Goal: Information Seeking & Learning: Find specific fact

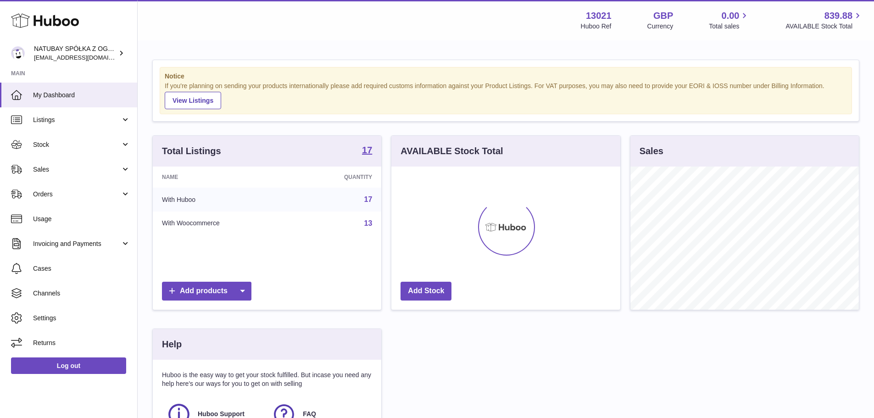
scroll to position [143, 229]
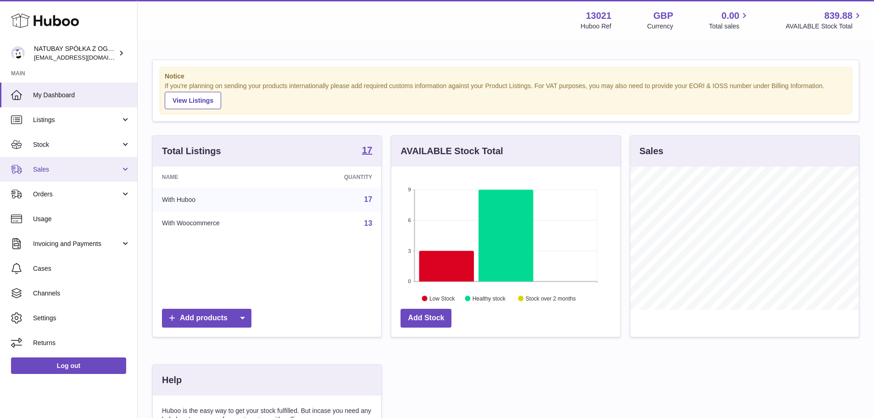
click at [71, 161] on link "Sales" at bounding box center [68, 169] width 137 height 25
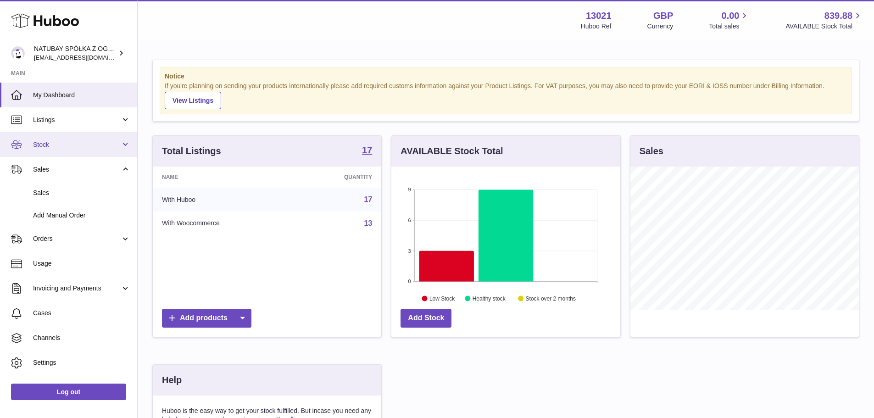
click at [83, 148] on span "Stock" at bounding box center [77, 144] width 88 height 9
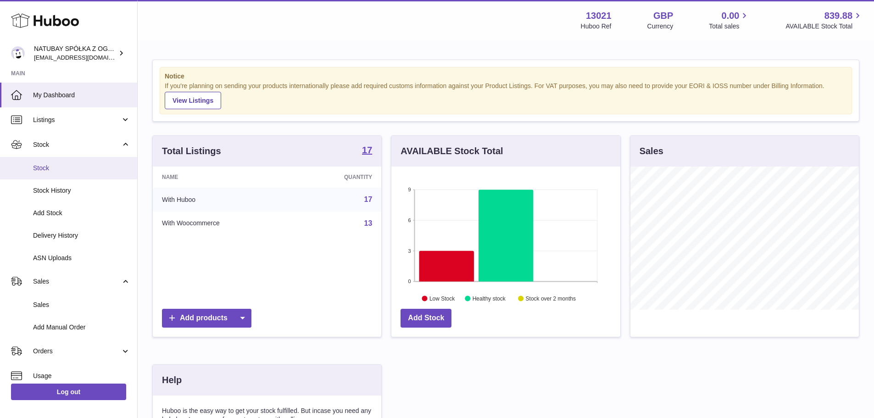
click at [65, 170] on span "Stock" at bounding box center [81, 168] width 97 height 9
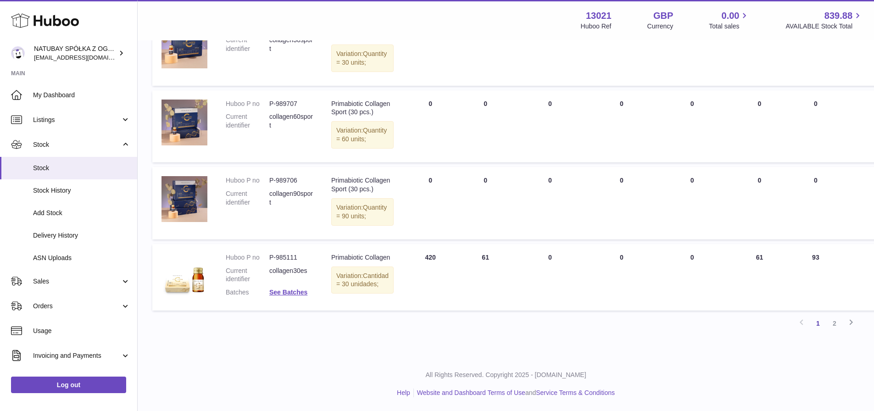
scroll to position [655, 0]
click at [283, 262] on dd "P-985111" at bounding box center [291, 257] width 44 height 9
copy dd "985111"
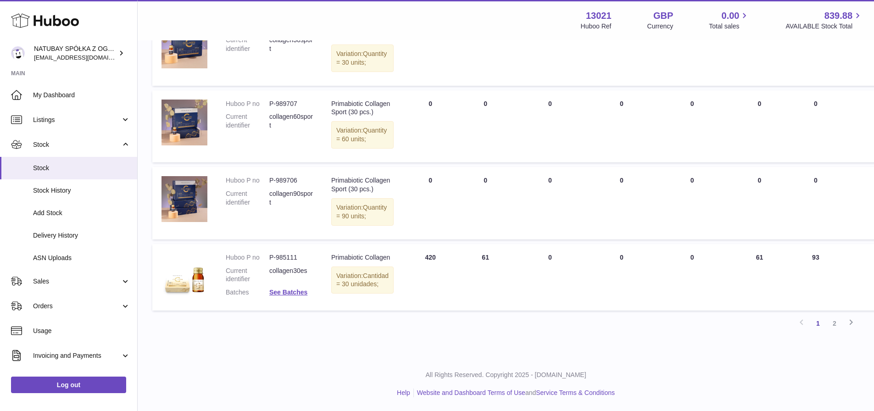
drag, startPoint x: 827, startPoint y: 325, endPoint x: 703, endPoint y: 323, distance: 124.4
click at [827, 325] on link "2" at bounding box center [834, 323] width 17 height 17
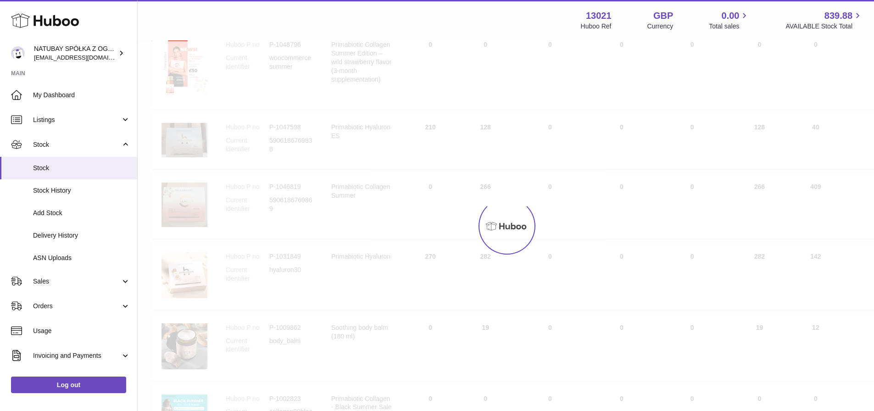
scroll to position [41, 0]
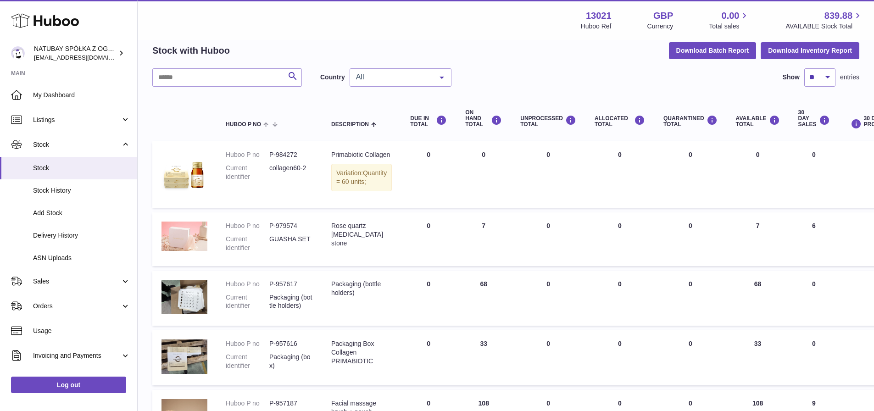
click at [290, 154] on dd "P-984272" at bounding box center [291, 154] width 44 height 9
copy dd "984272"
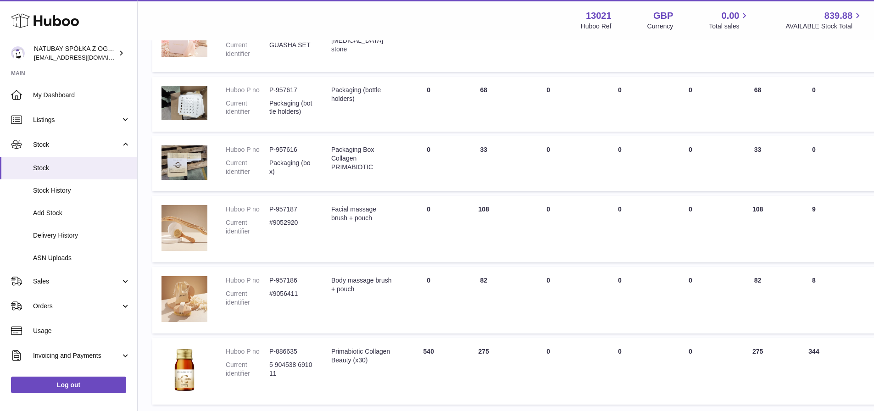
scroll to position [271, 0]
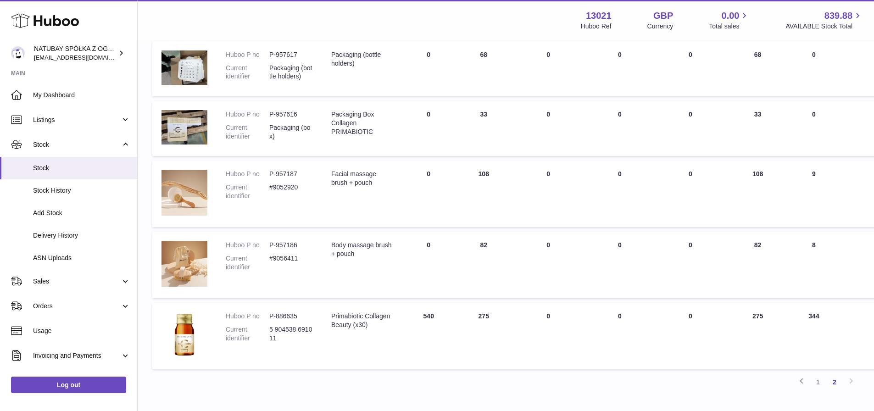
click at [292, 321] on dd "P-886635" at bounding box center [291, 316] width 44 height 9
copy dd "886635"
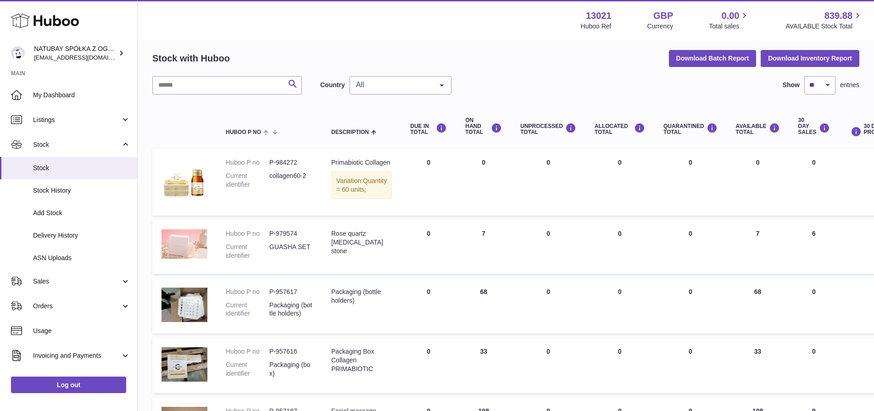
scroll to position [0, 0]
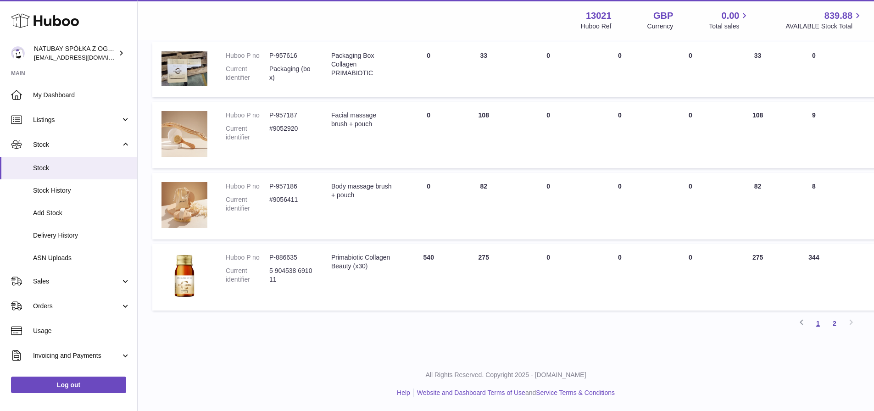
click at [817, 324] on link "1" at bounding box center [818, 323] width 17 height 17
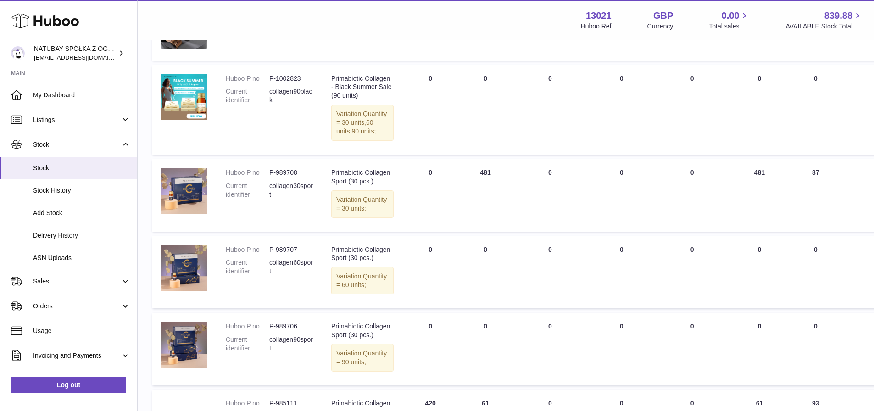
scroll to position [518, 0]
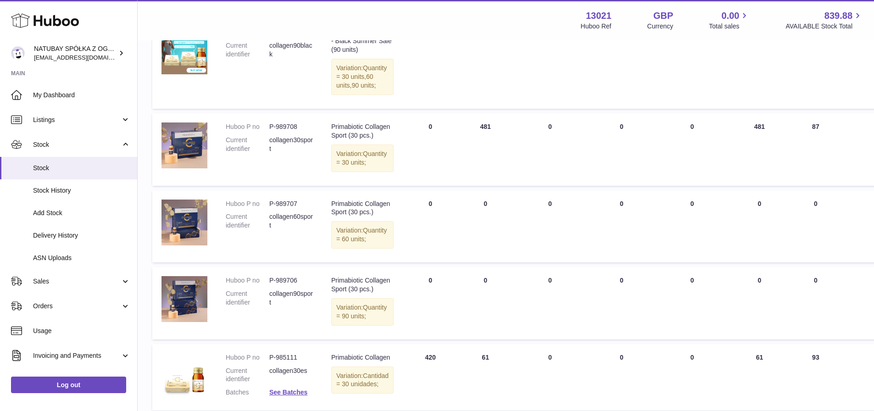
click at [286, 285] on dd "P-989706" at bounding box center [291, 280] width 44 height 9
copy dd "989706"
click at [282, 208] on dd "P-989707" at bounding box center [291, 204] width 44 height 9
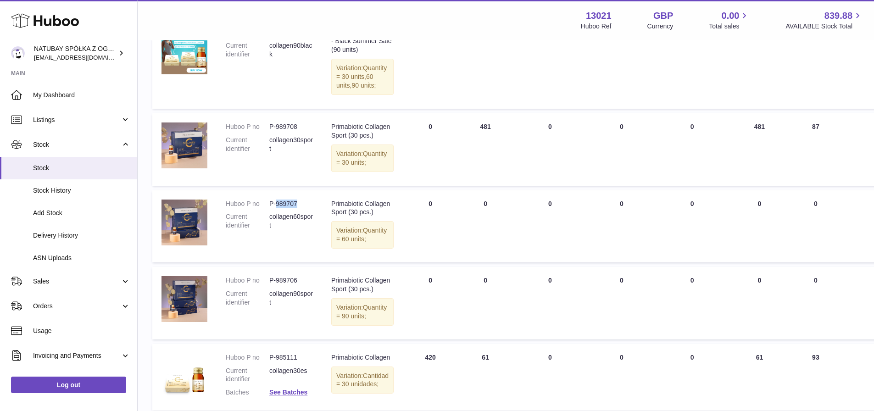
copy dd "989707"
click at [285, 131] on dd "P-989708" at bounding box center [291, 127] width 44 height 9
copy dd "989708"
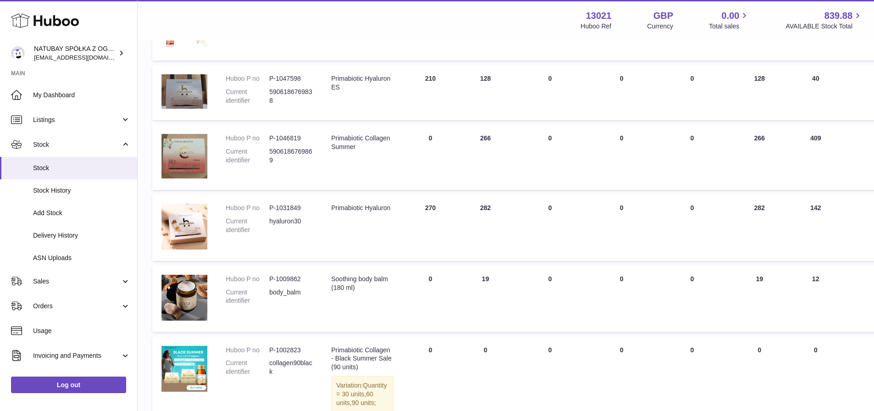
scroll to position [196, 0]
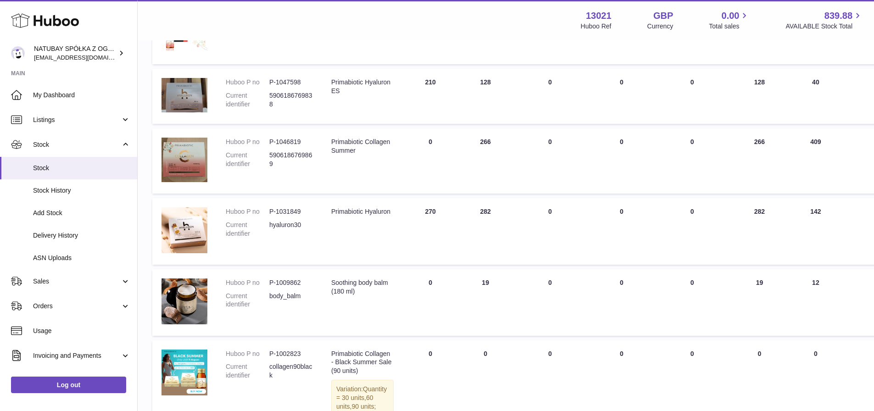
click at [294, 142] on dd "P-1046819" at bounding box center [291, 142] width 44 height 9
copy dd "1046819"
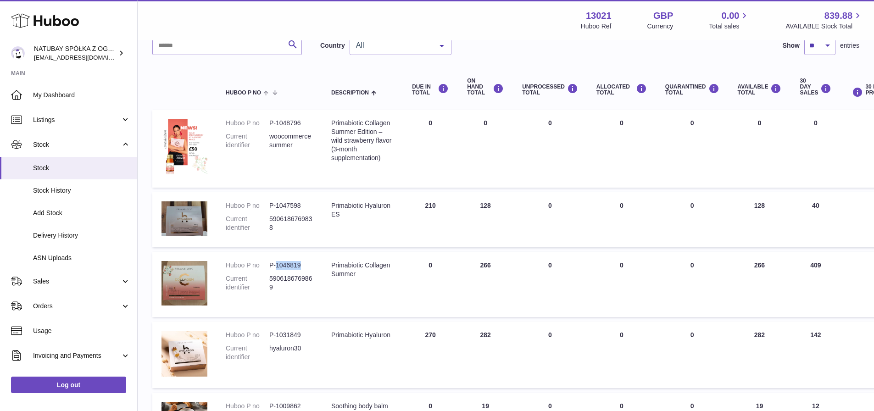
scroll to position [13, 0]
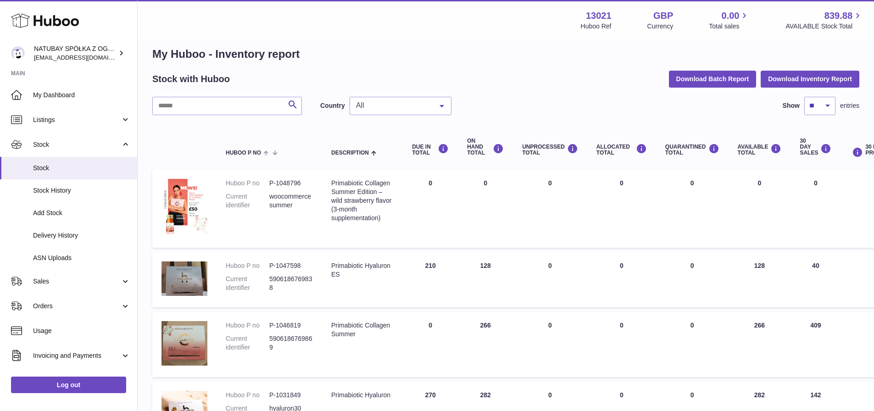
click at [299, 270] on dd "P-1047598" at bounding box center [291, 266] width 44 height 9
copy dd "1047598"
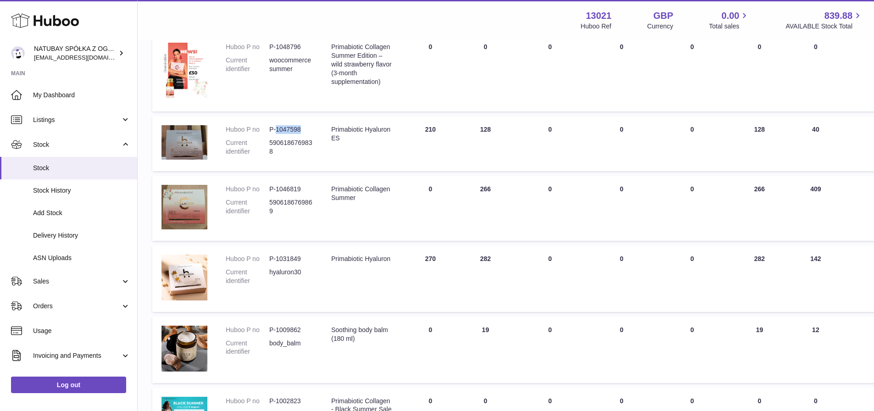
scroll to position [150, 0]
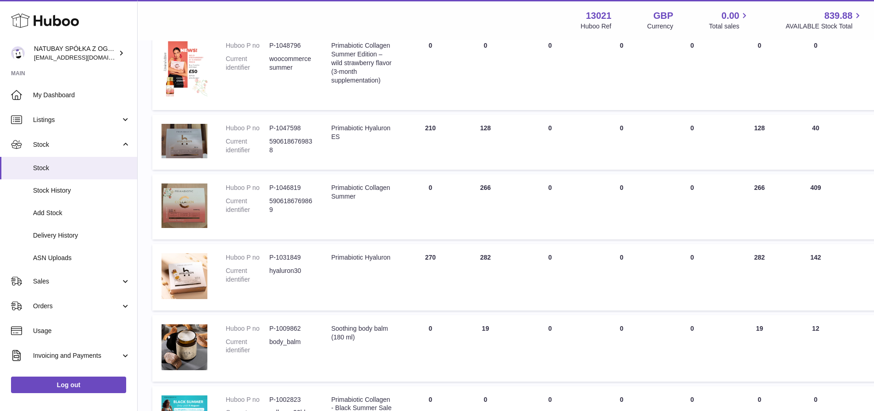
click at [291, 259] on dd "P-1031849" at bounding box center [291, 257] width 44 height 9
copy dd "1031849"
